Goal: Task Accomplishment & Management: Manage account settings

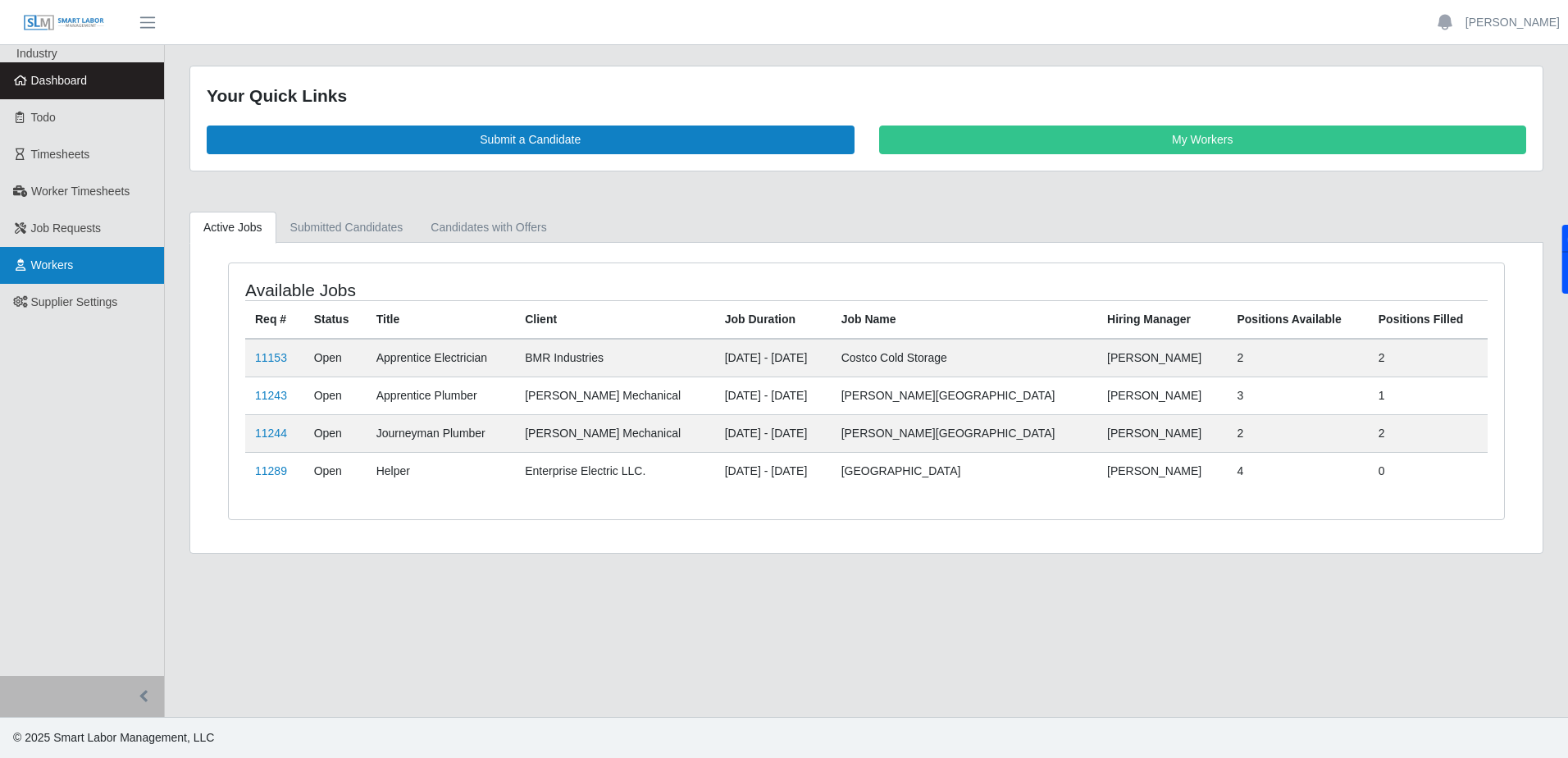
click at [61, 253] on link "Workers" at bounding box center [82, 265] width 164 height 37
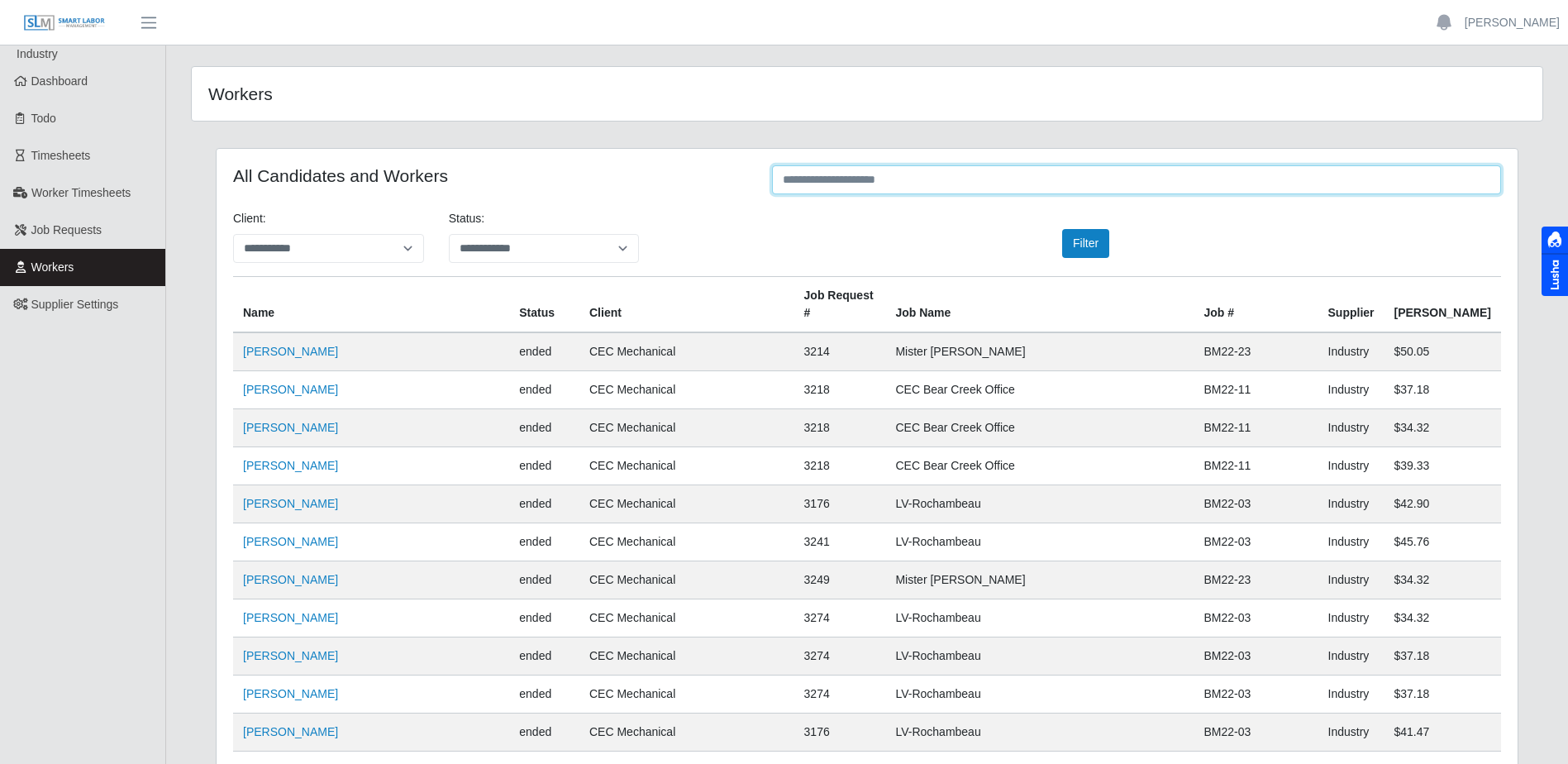
click at [908, 182] on input "text" at bounding box center [1136, 180] width 729 height 29
type input "*"
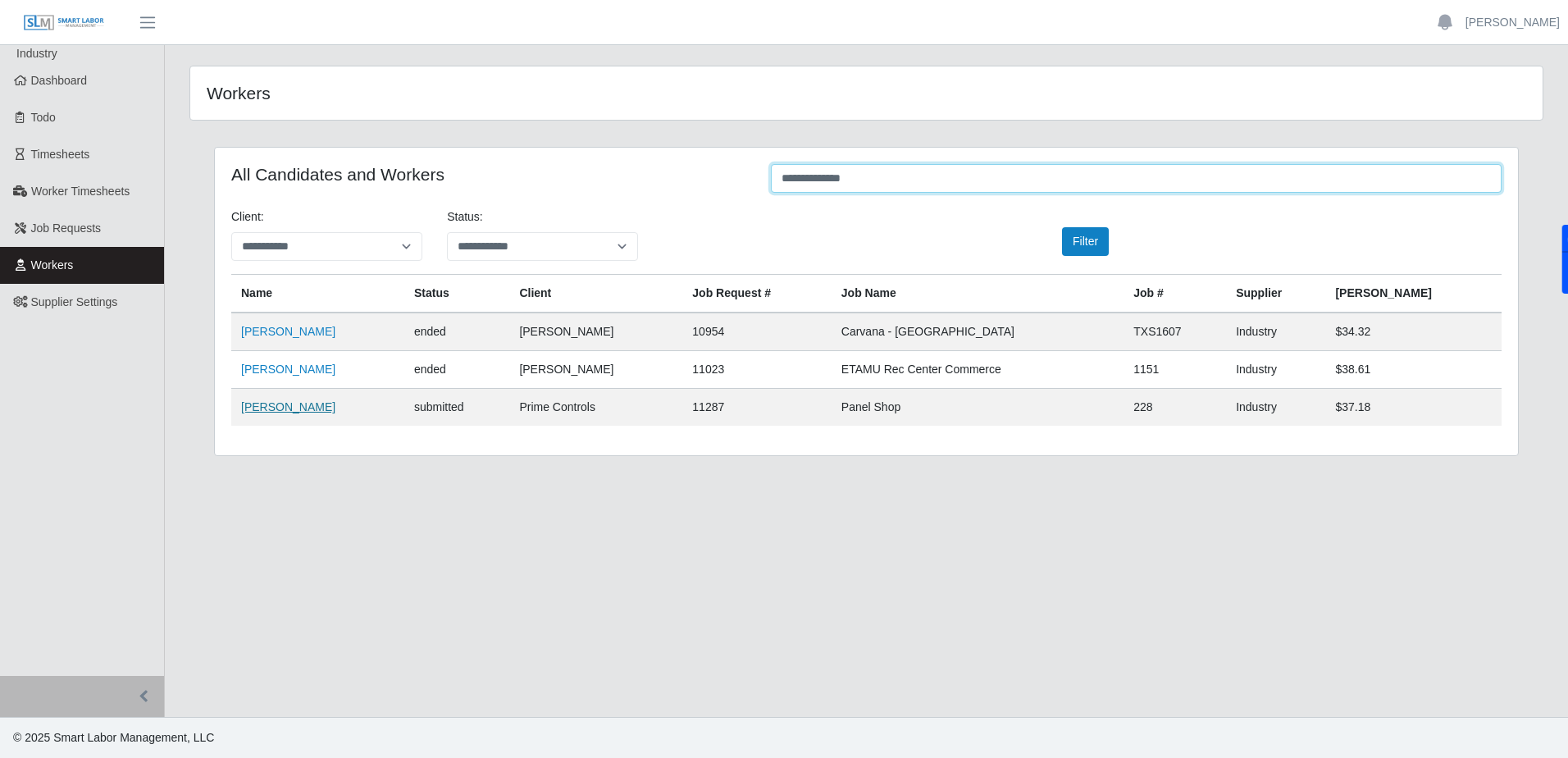
type input "**********"
click at [295, 410] on link "Santiago Romero" at bounding box center [288, 407] width 94 height 13
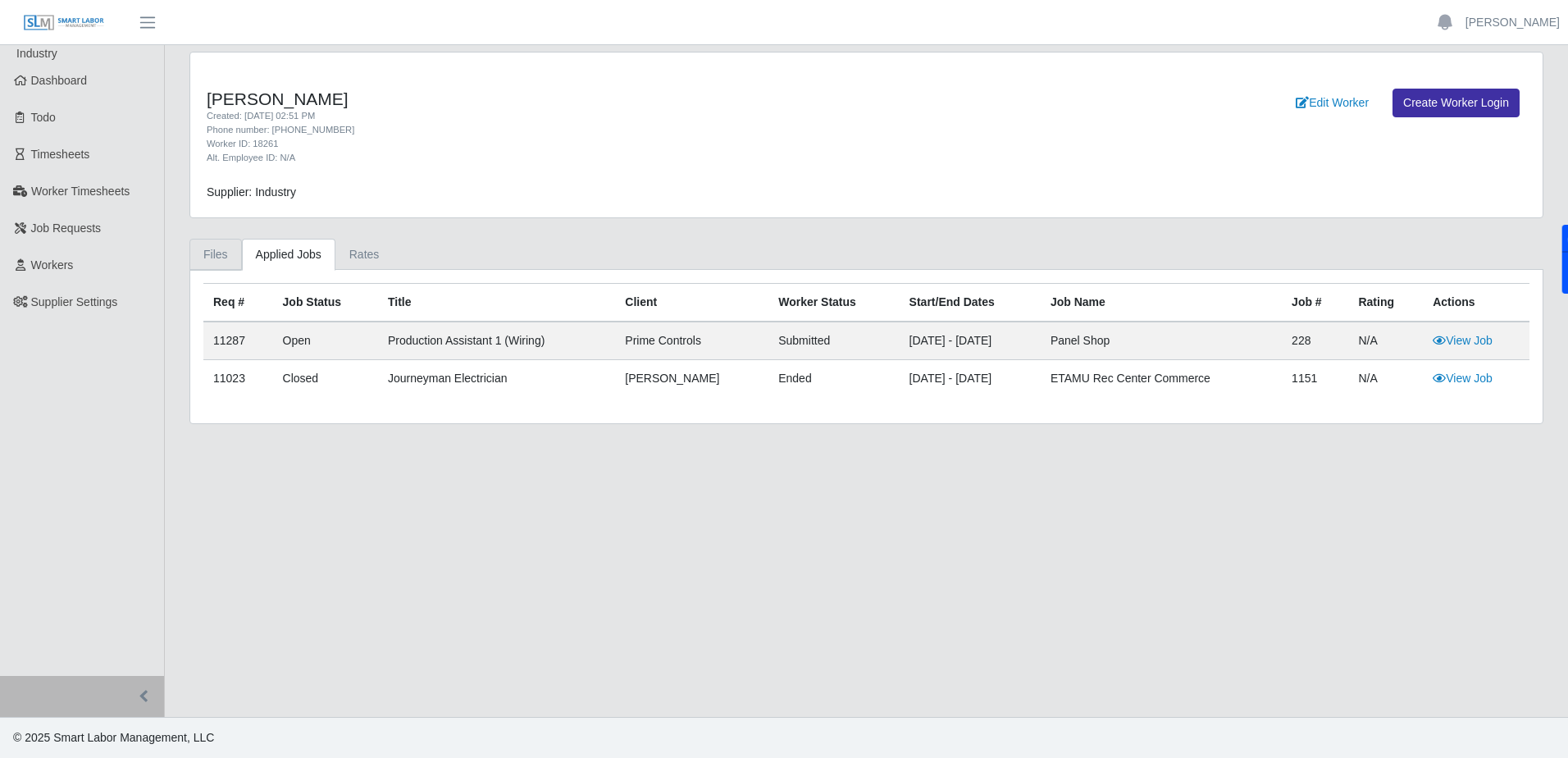
click at [215, 258] on link "Files" at bounding box center [215, 255] width 52 height 32
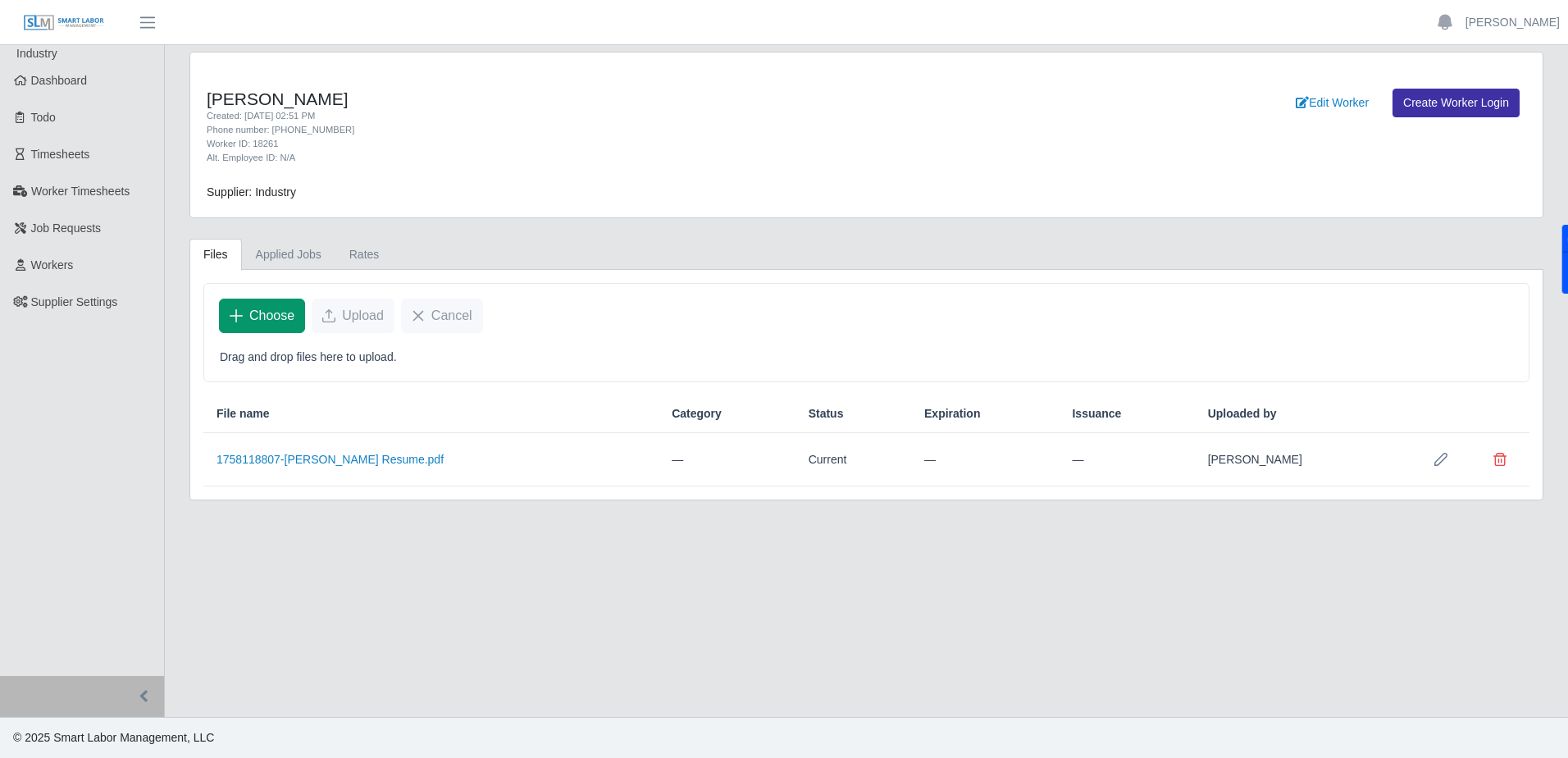
click at [282, 318] on span "Choose" at bounding box center [272, 316] width 45 height 20
click at [276, 319] on span "Choose" at bounding box center [272, 316] width 45 height 20
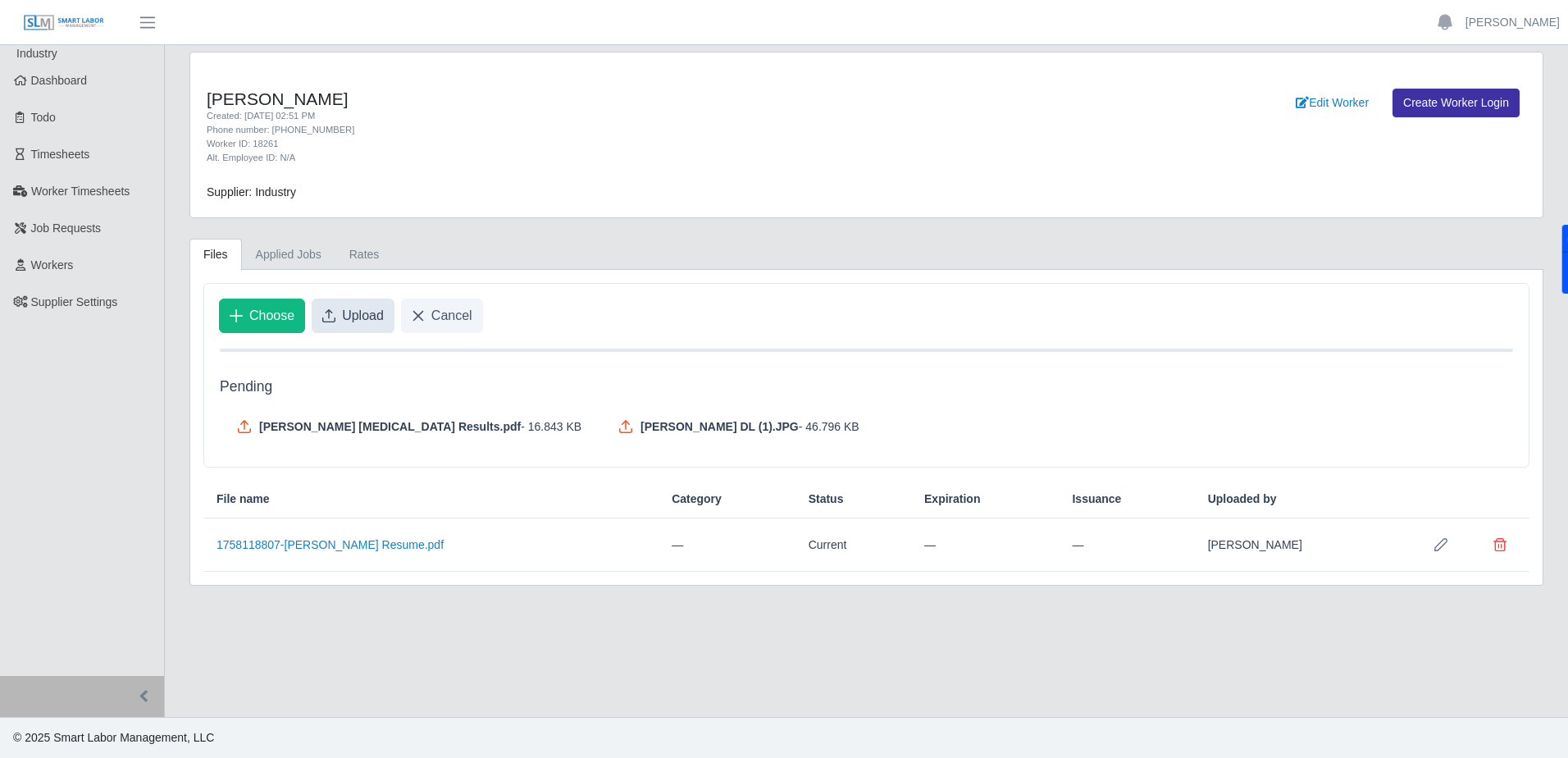
click at [327, 309] on icon "Upload" at bounding box center [328, 315] width 13 height 13
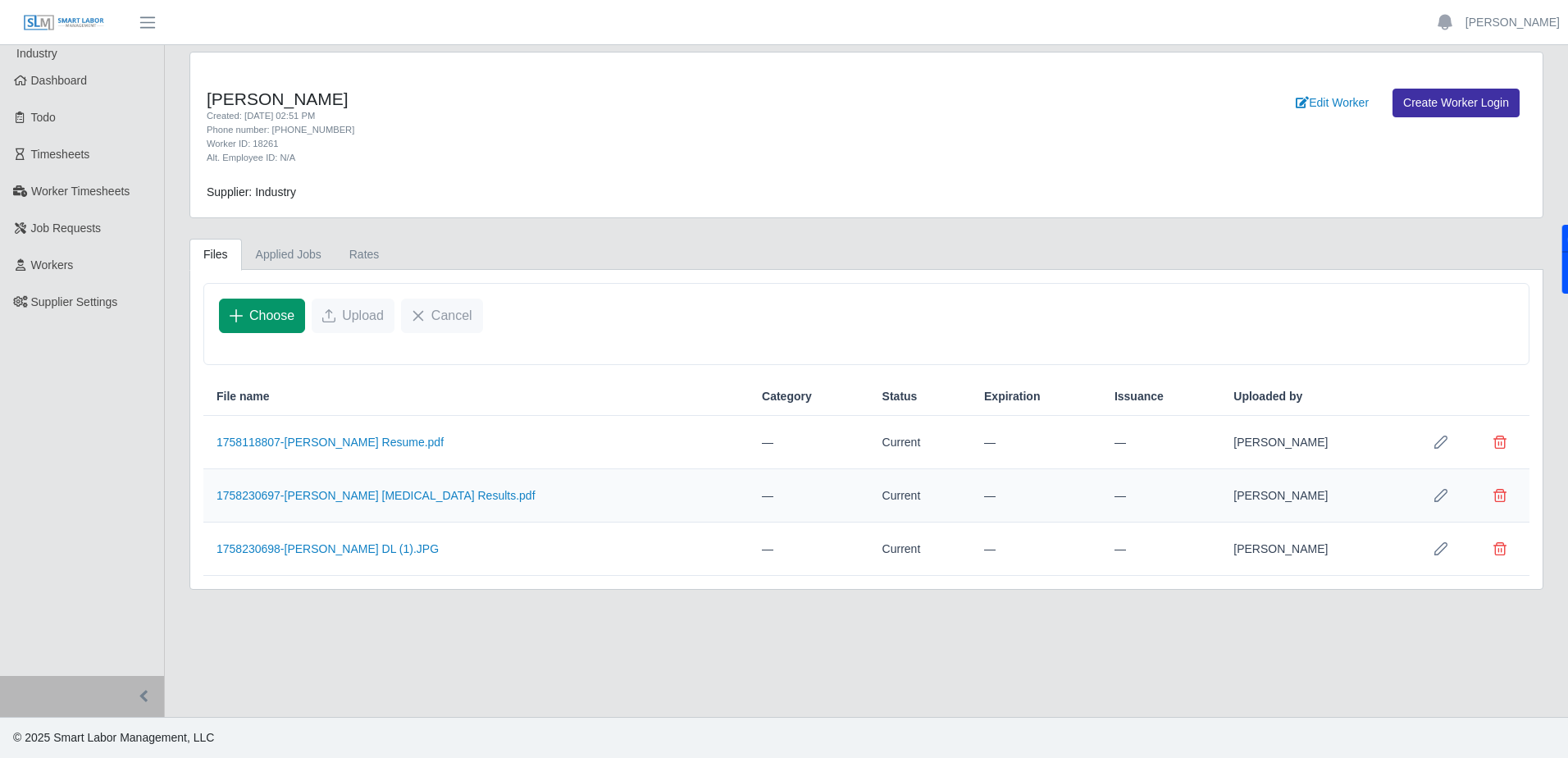
click at [282, 315] on span "Choose" at bounding box center [272, 316] width 45 height 20
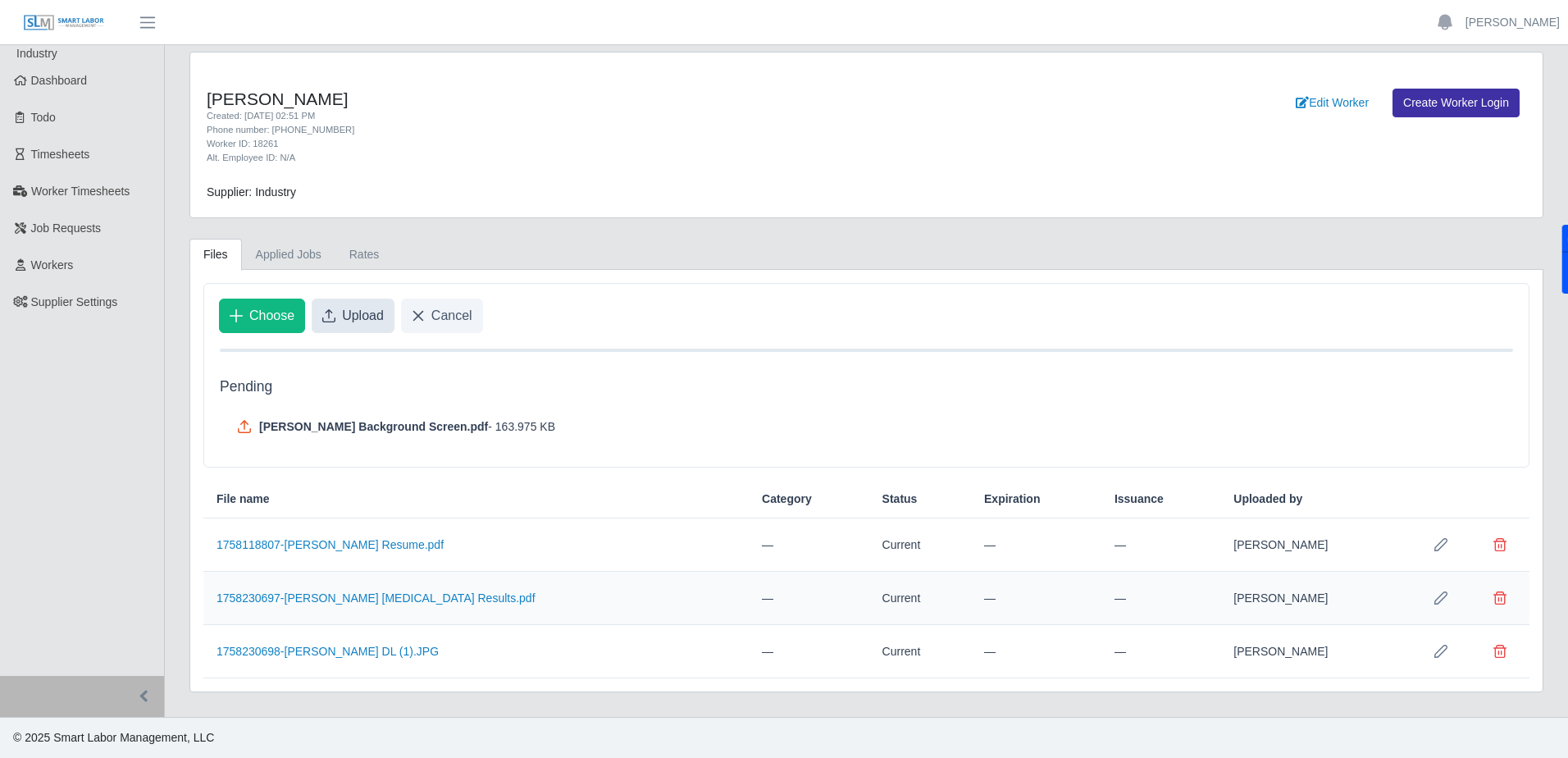
click at [360, 318] on span "Upload" at bounding box center [362, 316] width 42 height 20
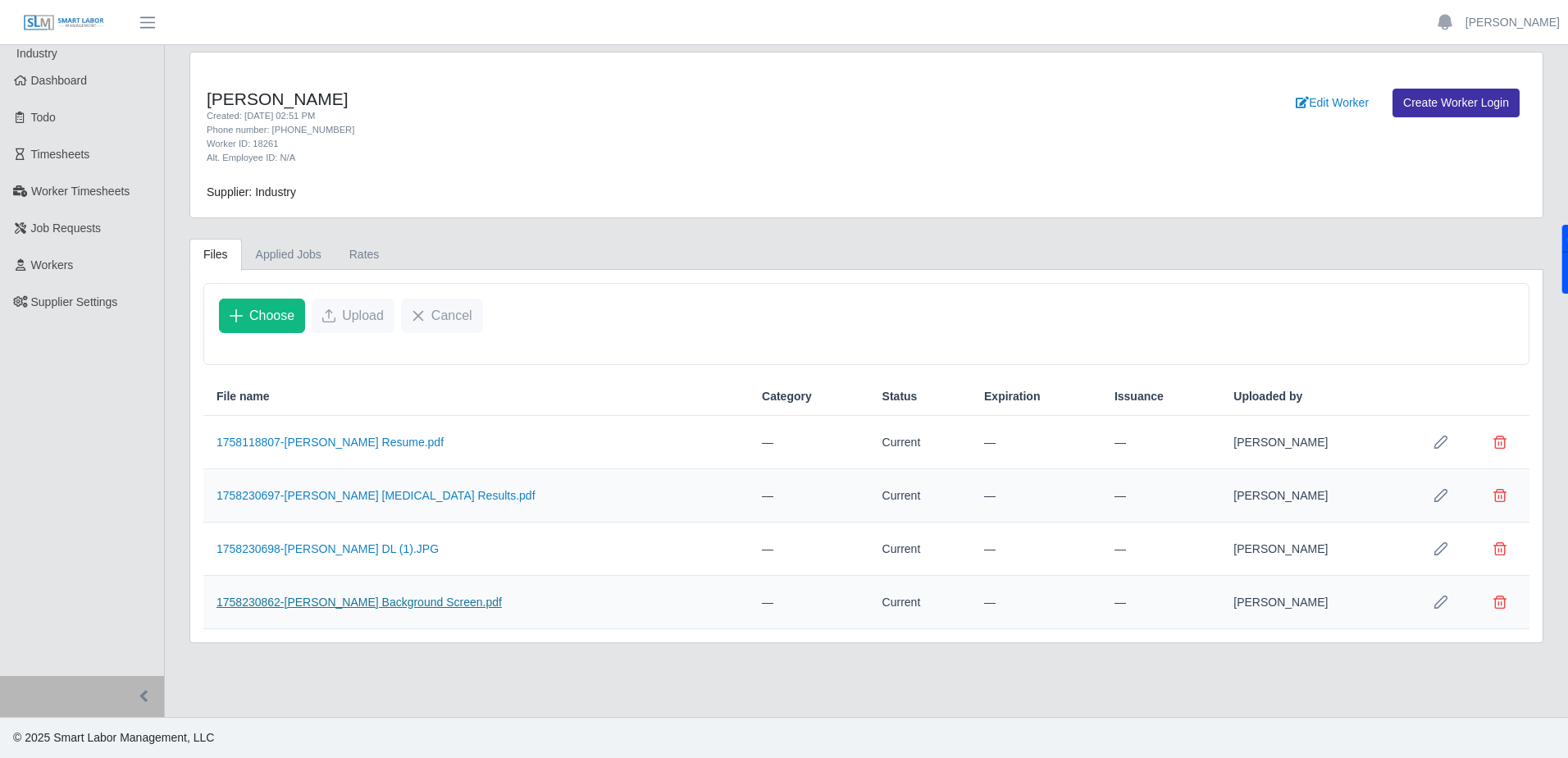
click at [404, 599] on link "1758230862-[PERSON_NAME] Background Screen.pdf" at bounding box center [359, 602] width 286 height 13
